Goal: Information Seeking & Learning: Find specific fact

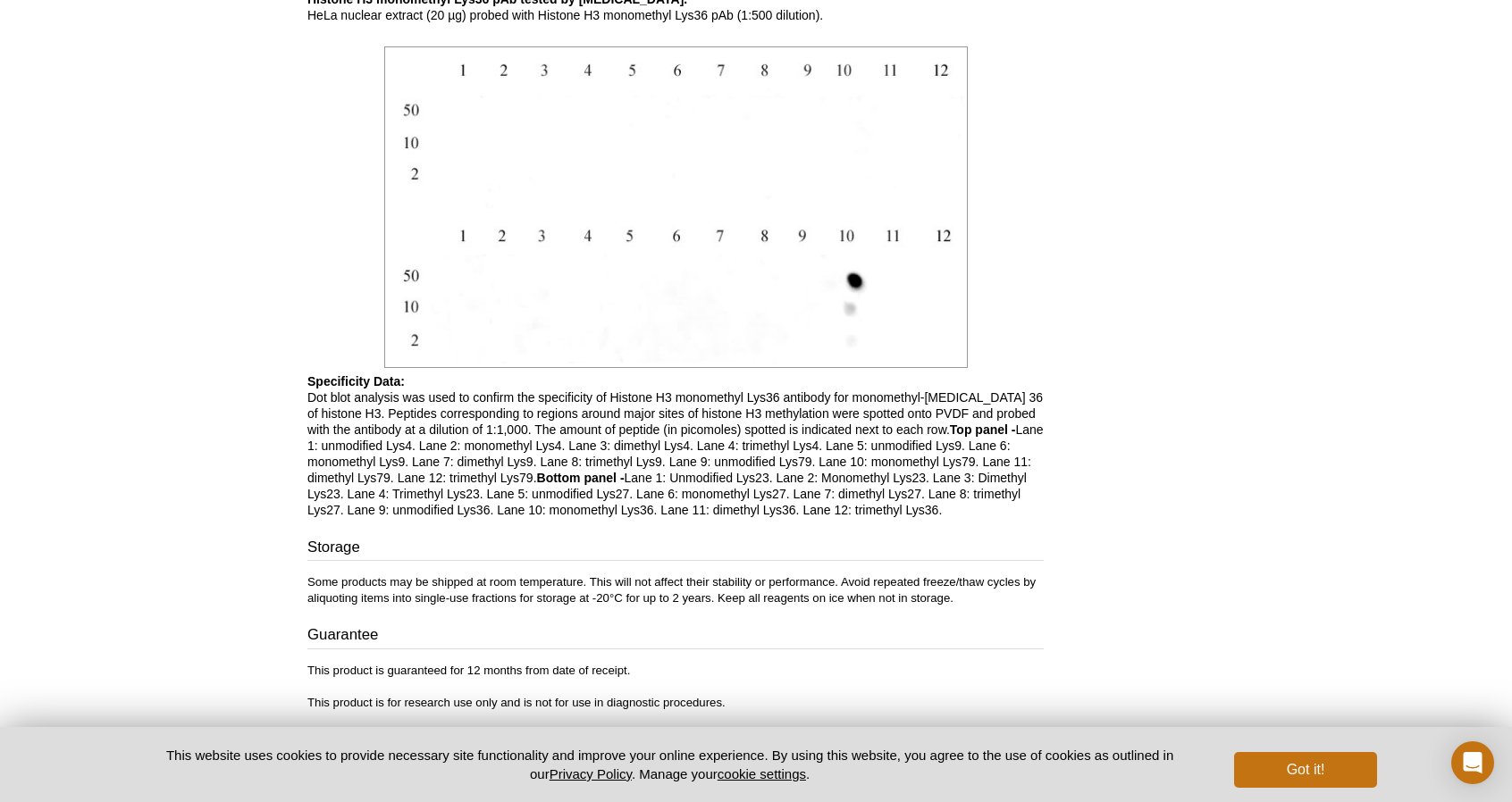
scroll to position [2112, 0]
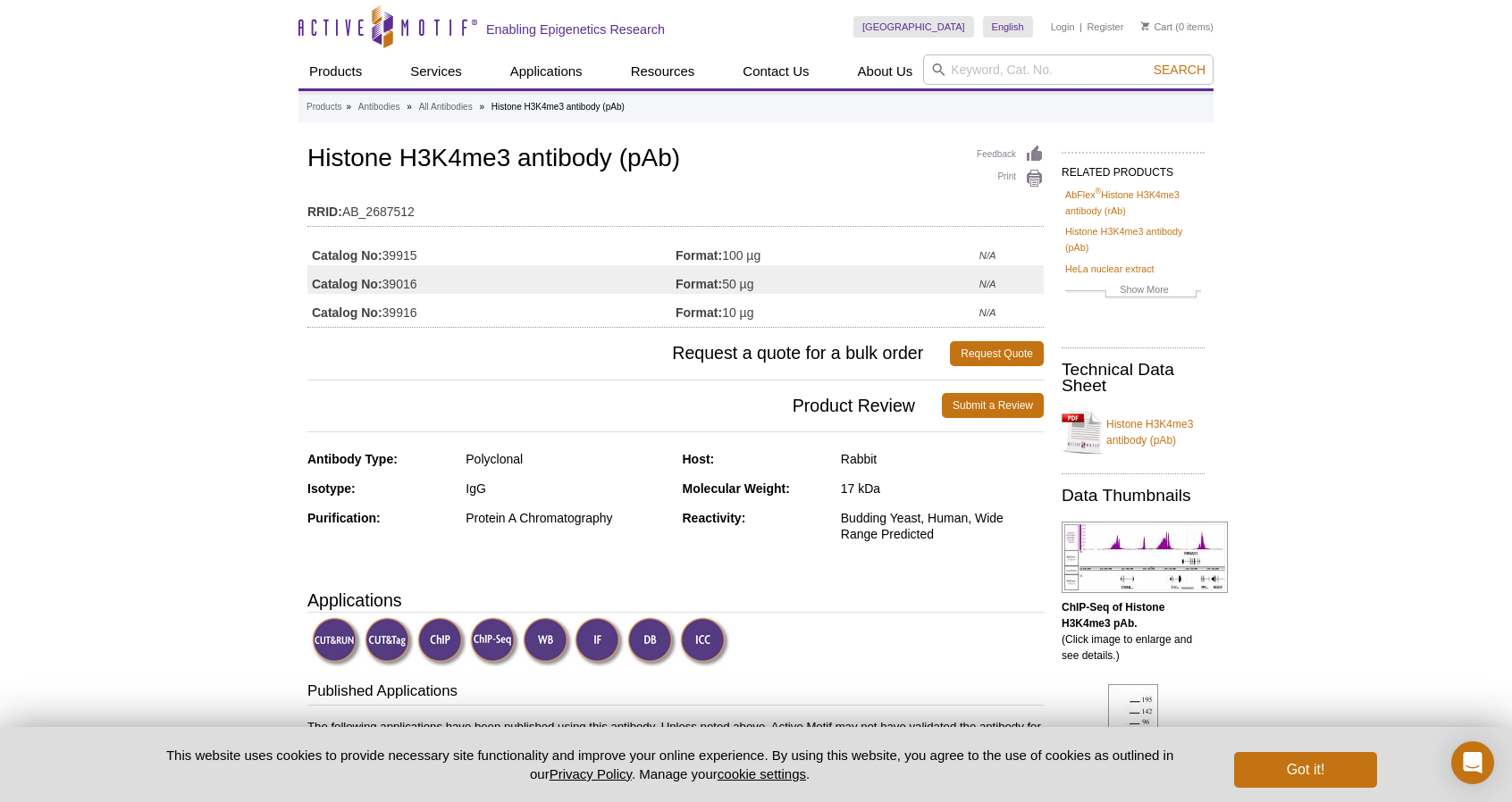
drag, startPoint x: 302, startPoint y: 204, endPoint x: 427, endPoint y: 245, distance: 131.6
copy div "RRID: AB_2687512 Catalog No: 39915"
drag, startPoint x: 386, startPoint y: 255, endPoint x: 424, endPoint y: 259, distance: 38.2
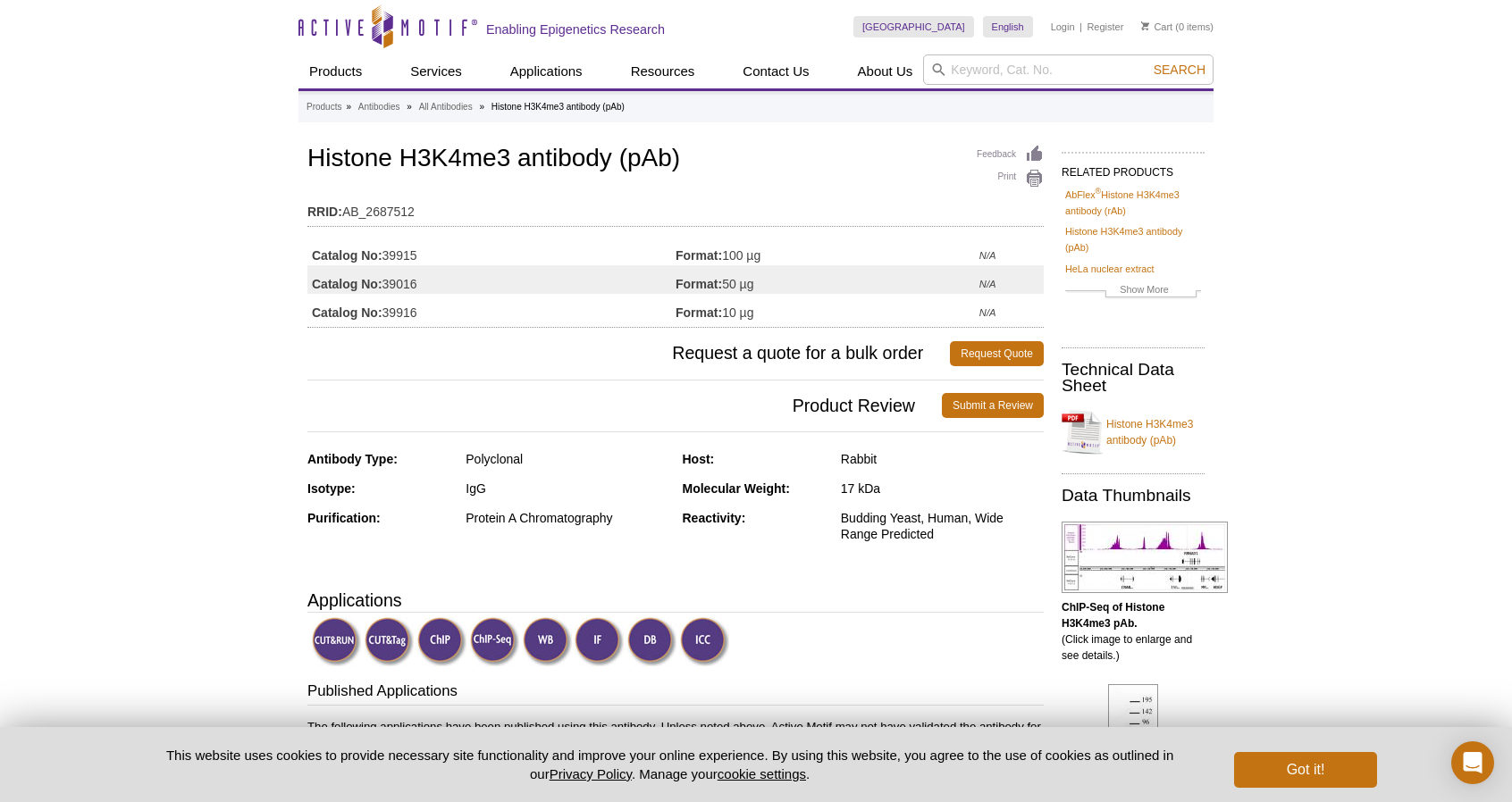
click at [424, 259] on td "Catalog No: 39915" at bounding box center [491, 250] width 368 height 29
copy td "39915"
